Goal: Task Accomplishment & Management: Manage account settings

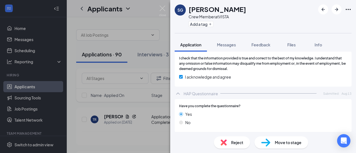
scroll to position [639, 0]
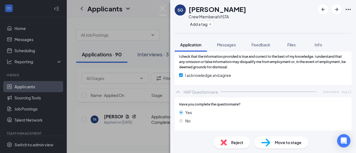
click at [288, 141] on span "Move to stage" at bounding box center [287, 142] width 27 height 6
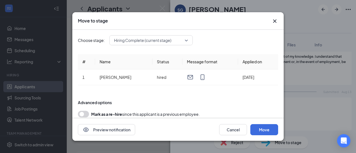
scroll to position [637, 0]
click at [262, 130] on button "Move" at bounding box center [264, 129] width 28 height 11
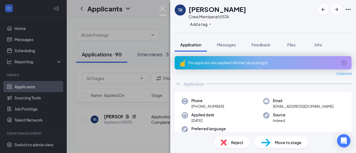
click at [164, 9] on img at bounding box center [162, 11] width 7 height 11
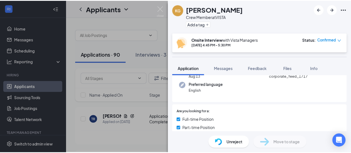
scroll to position [28, 0]
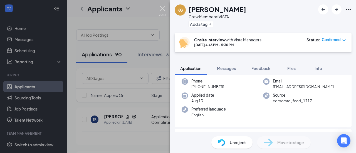
click at [162, 8] on img at bounding box center [162, 11] width 7 height 11
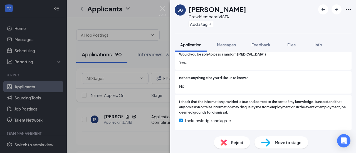
scroll to position [639, 0]
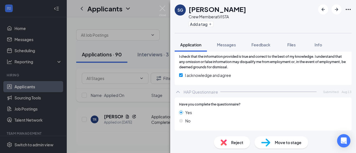
click at [282, 143] on span "Move to stage" at bounding box center [287, 142] width 27 height 6
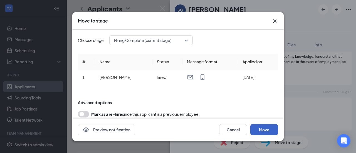
click at [263, 128] on button "Move" at bounding box center [264, 129] width 28 height 11
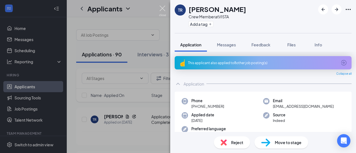
click at [163, 10] on img at bounding box center [162, 11] width 7 height 11
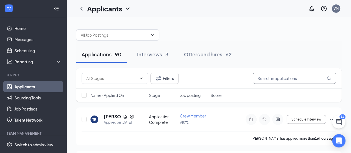
click at [276, 78] on input "text" at bounding box center [294, 78] width 83 height 11
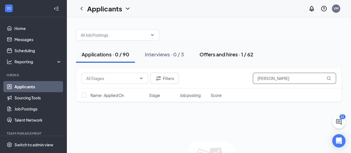
type input "glenn"
click at [229, 53] on div "Offers and hires · 1 / 62" at bounding box center [227, 54] width 54 height 7
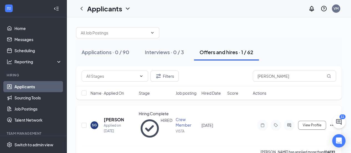
scroll to position [3, 0]
click at [338, 122] on icon "ChatActive" at bounding box center [339, 122] width 6 height 6
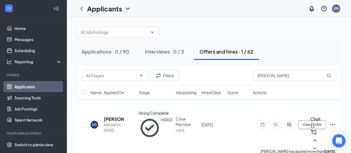
click at [311, 129] on div "11" at bounding box center [316, 126] width 10 height 6
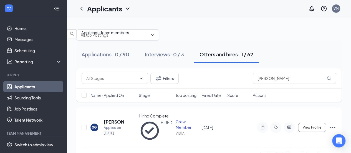
scroll to position [0, 0]
click at [129, 36] on div "Team members" at bounding box center [115, 32] width 29 height 6
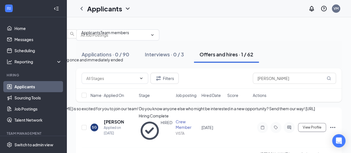
click at [257, 57] on div "I tried calling a few times but it just rang once and immediately ended" at bounding box center [160, 60] width 321 height 6
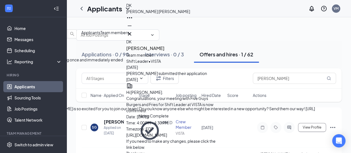
click at [32, 149] on span "Karen Tucker" at bounding box center [16, 151] width 32 height 5
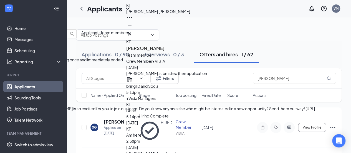
click at [275, 57] on div "I tried calling a few times but it just rang once and immediately ended" at bounding box center [160, 60] width 321 height 6
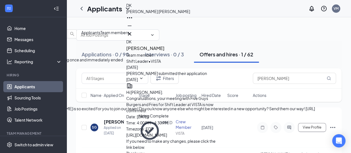
type textarea "ok did you get an email for your five guys videos and my # is 843 845 7414 if y…"
click at [133, 31] on icon "Cross" at bounding box center [129, 34] width 7 height 7
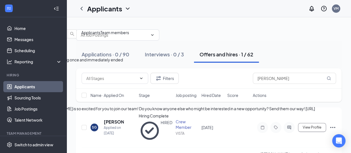
click at [8, 21] on icon "ChevronDown" at bounding box center [4, 24] width 7 height 7
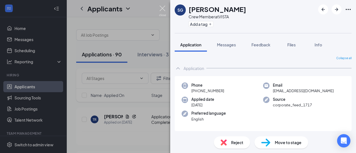
click at [162, 9] on img at bounding box center [162, 11] width 7 height 11
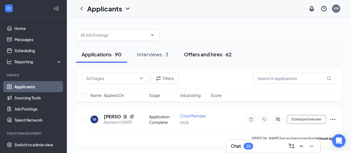
click at [215, 55] on div "Offers and hires · 62" at bounding box center [208, 54] width 48 height 7
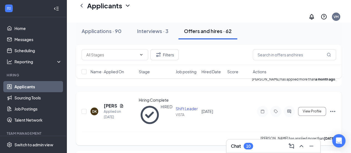
scroll to position [222, 0]
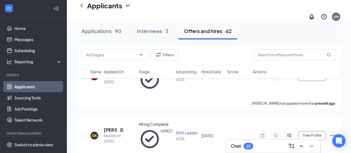
click at [248, 147] on div "10" at bounding box center [248, 146] width 4 height 5
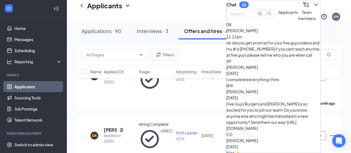
click at [313, 8] on icon "ChevronDown" at bounding box center [316, 4] width 7 height 7
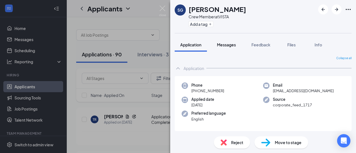
click at [224, 45] on span "Messages" at bounding box center [226, 44] width 19 height 5
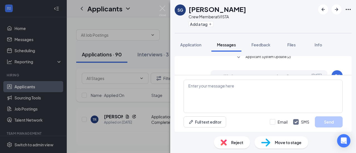
scroll to position [22, 0]
click at [262, 46] on span "Feedback" at bounding box center [260, 44] width 19 height 5
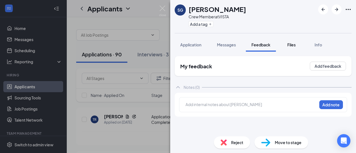
click at [292, 44] on span "Files" at bounding box center [291, 44] width 8 height 5
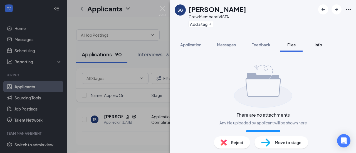
click at [321, 44] on span "Info" at bounding box center [318, 44] width 8 height 5
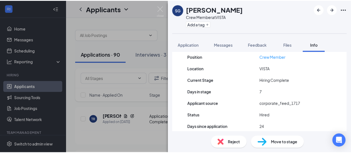
scroll to position [76, 0]
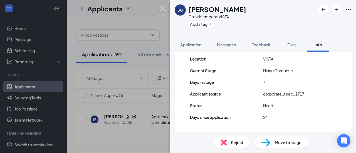
click at [163, 8] on img at bounding box center [162, 11] width 7 height 11
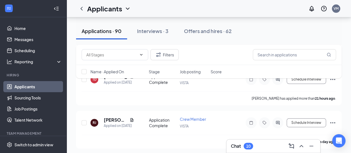
scroll to position [56, 0]
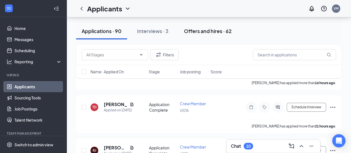
click at [213, 31] on div "Offers and hires · 62" at bounding box center [208, 31] width 48 height 7
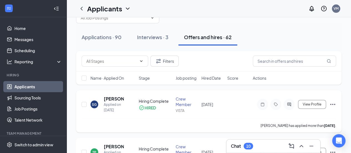
scroll to position [28, 0]
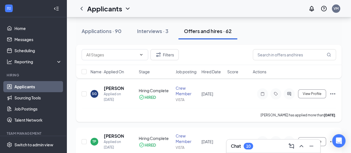
click at [334, 92] on icon "Ellipses" at bounding box center [333, 94] width 7 height 7
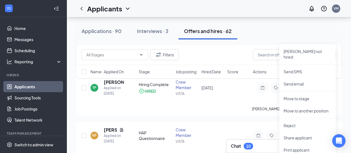
scroll to position [83, 0]
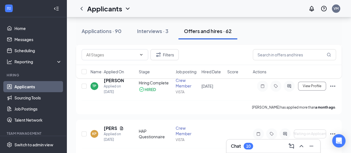
click at [322, 27] on div "Applications · 90 Interviews · 3 Offers and hires · 62" at bounding box center [209, 31] width 266 height 17
